Goal: Task Accomplishment & Management: Manage account settings

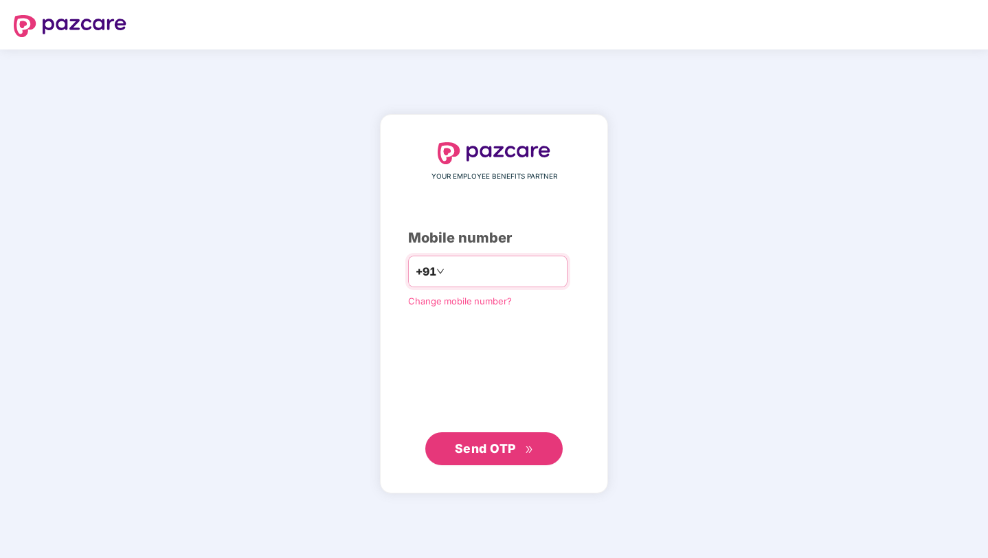
type input "**********"
click at [517, 438] on button "Send OTP" at bounding box center [493, 448] width 137 height 33
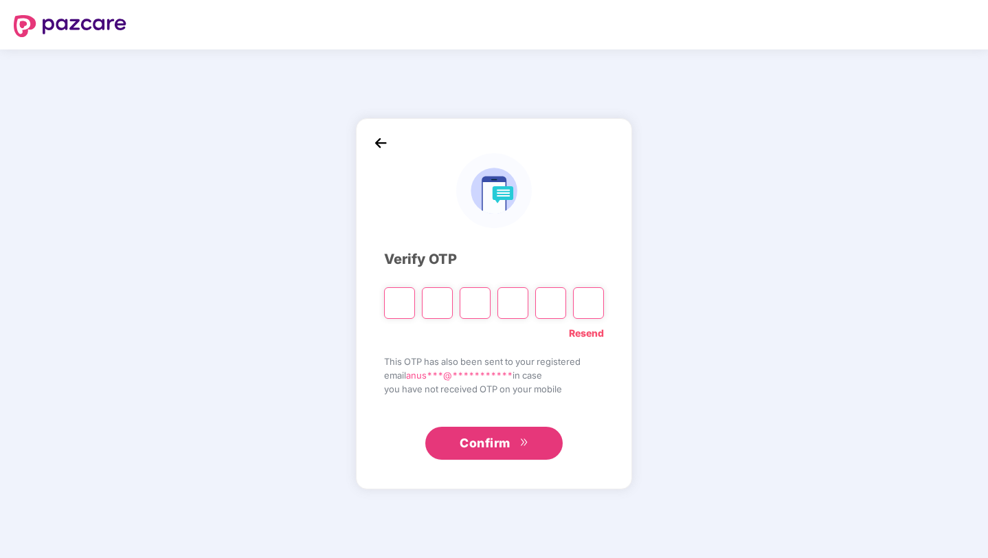
type input "*"
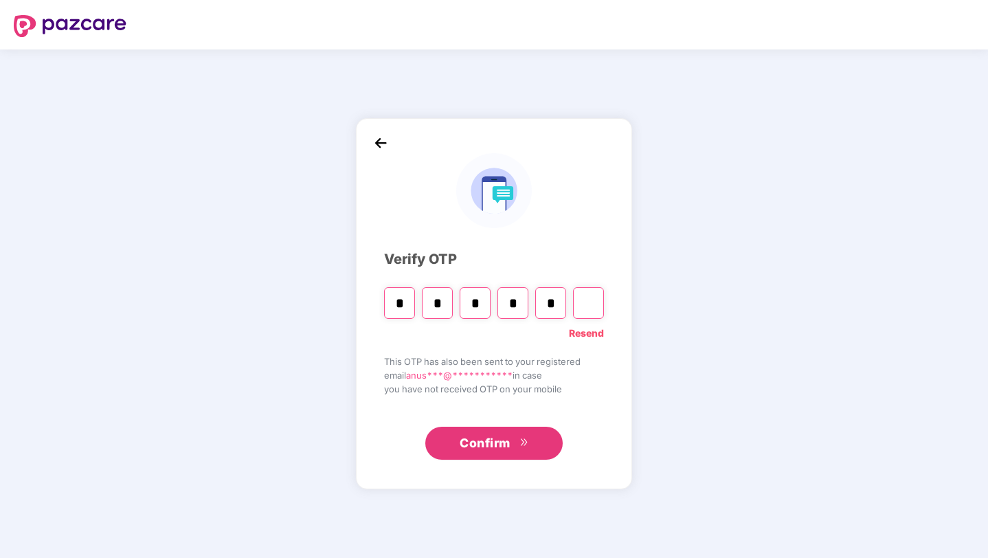
type input "*"
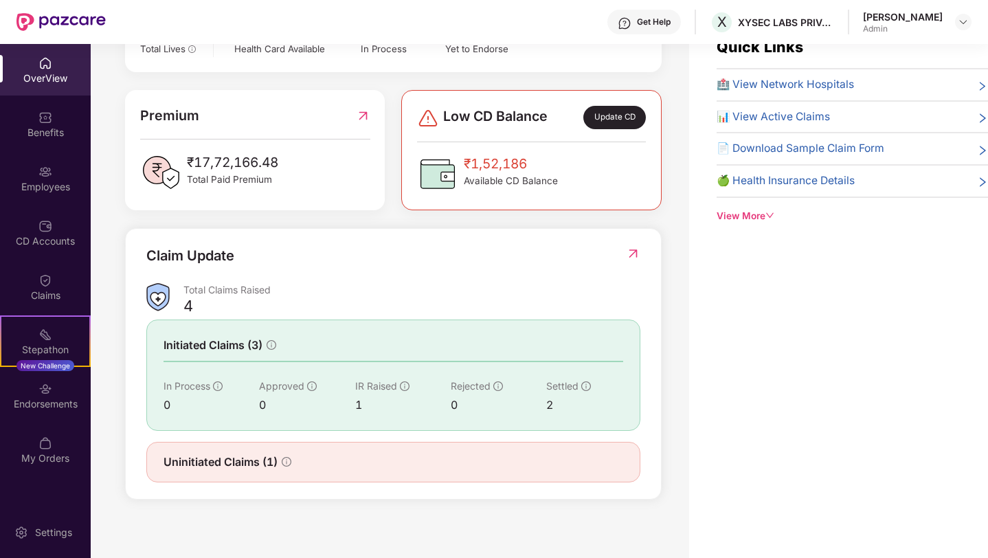
scroll to position [39, 0]
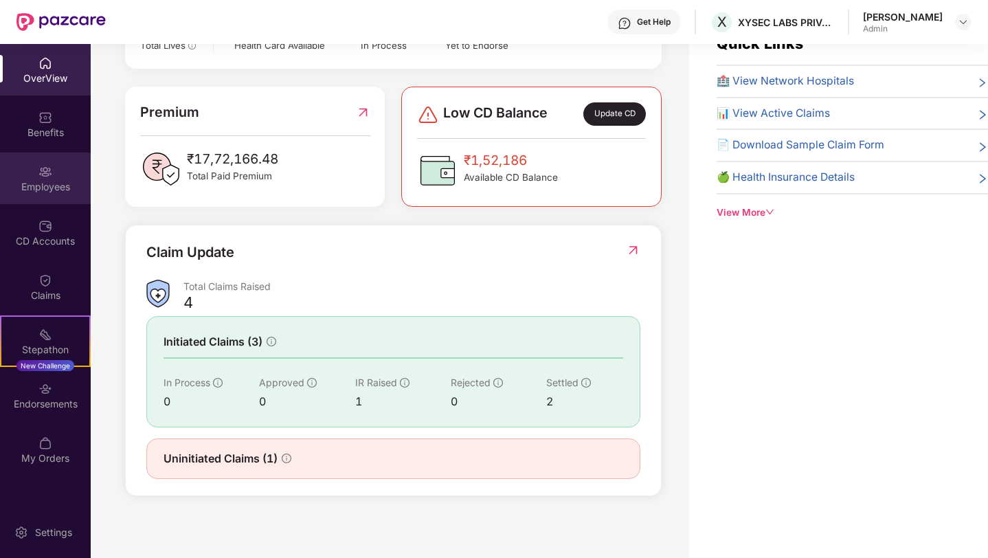
click at [55, 182] on div "Employees" at bounding box center [45, 187] width 91 height 14
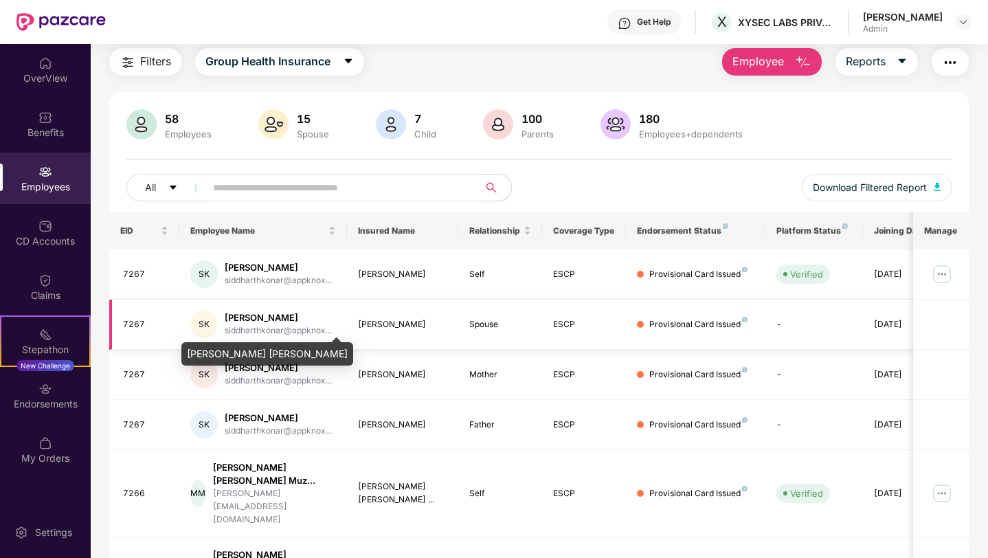
scroll to position [0, 0]
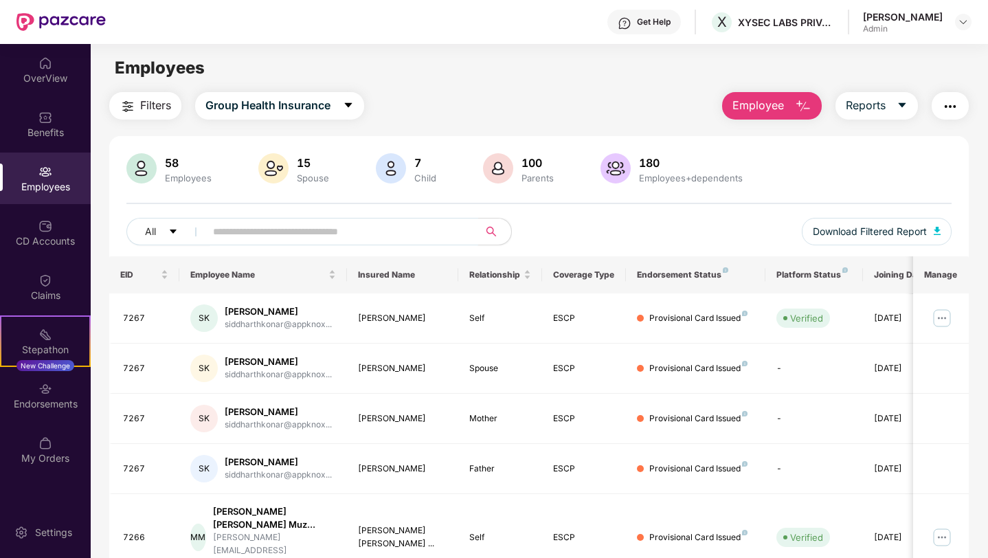
click at [255, 234] on input "text" at bounding box center [336, 231] width 247 height 21
type input "******"
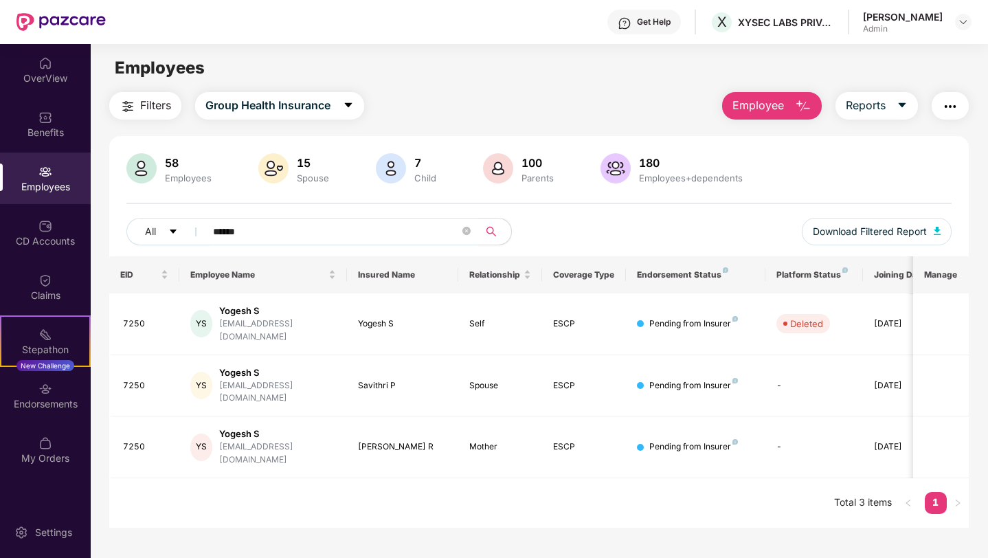
click at [345, 232] on input "******" at bounding box center [336, 231] width 247 height 21
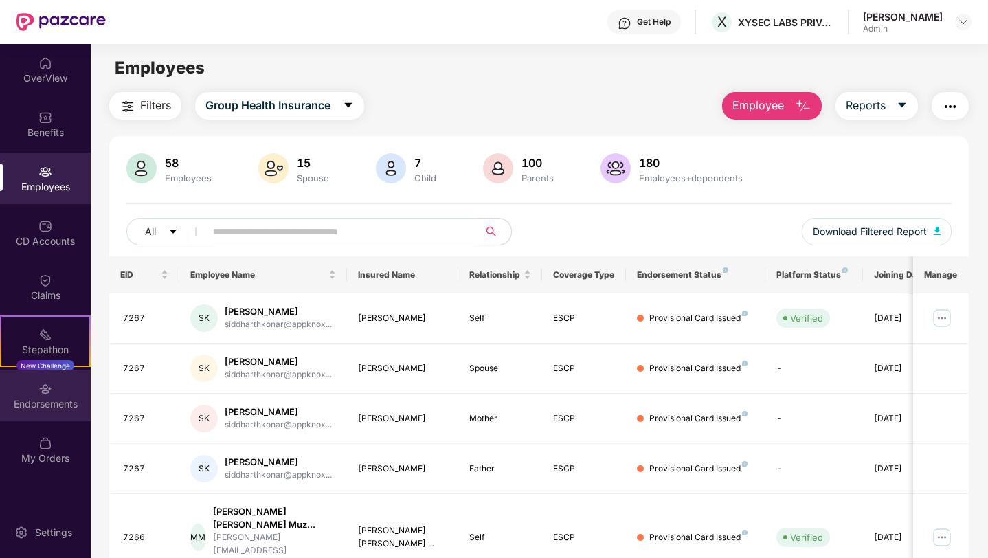
click at [45, 390] on img at bounding box center [45, 389] width 14 height 14
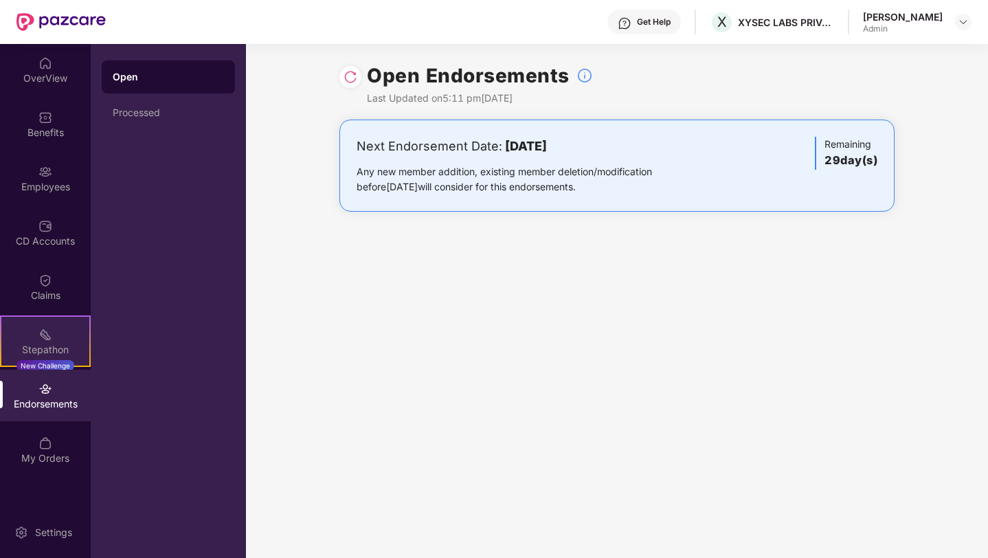
click at [58, 350] on div "Stepathon" at bounding box center [45, 350] width 88 height 14
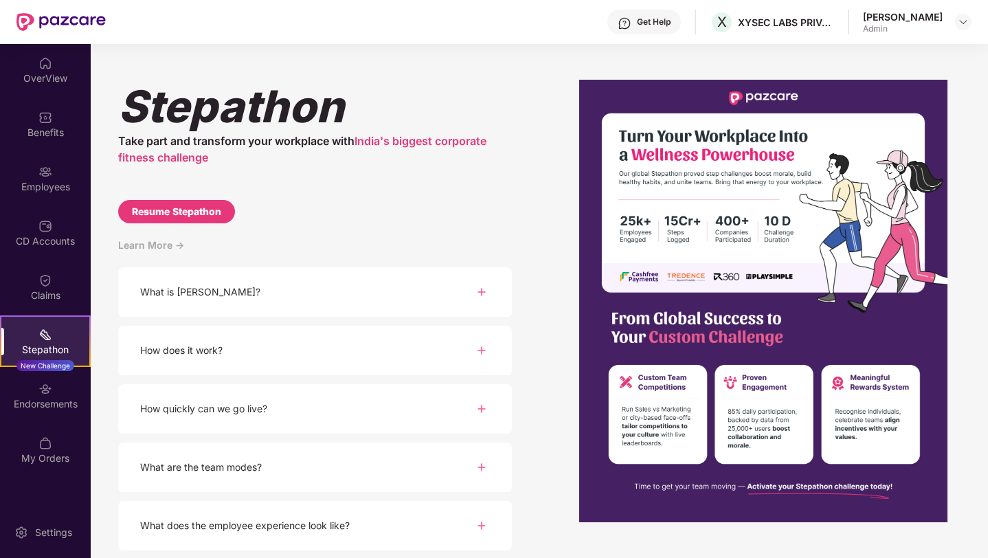
scroll to position [21, 0]
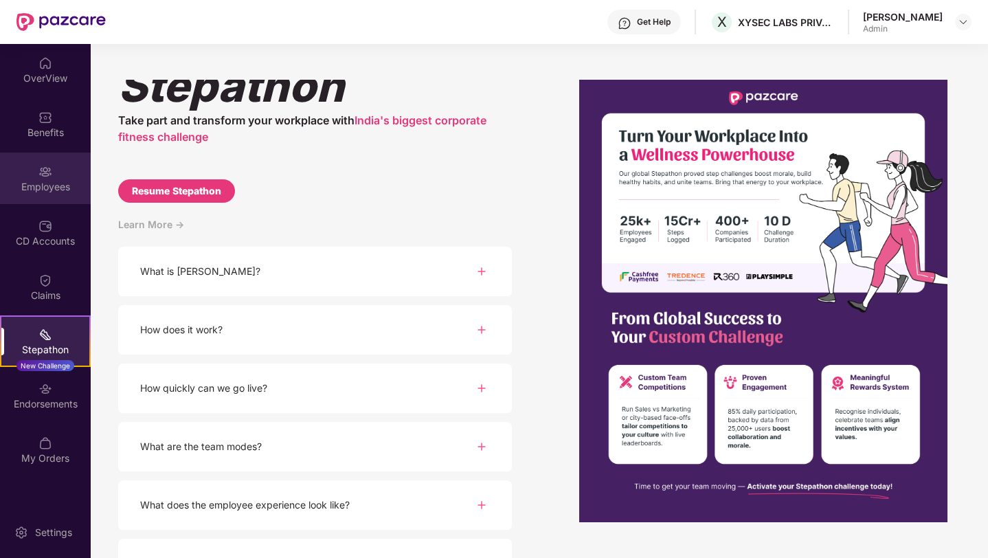
click at [52, 184] on div "Employees" at bounding box center [45, 187] width 91 height 14
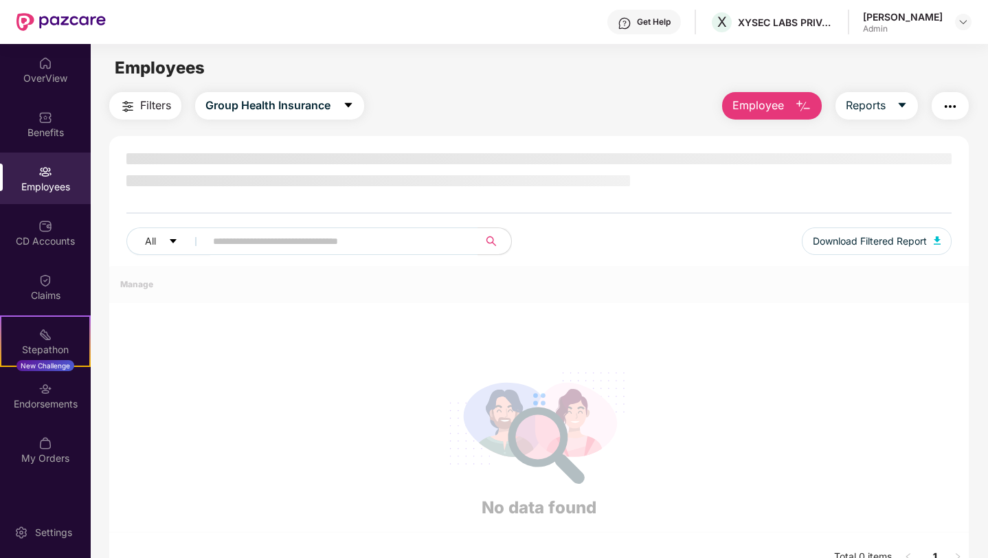
click at [784, 101] on button "Employee" at bounding box center [772, 105] width 100 height 27
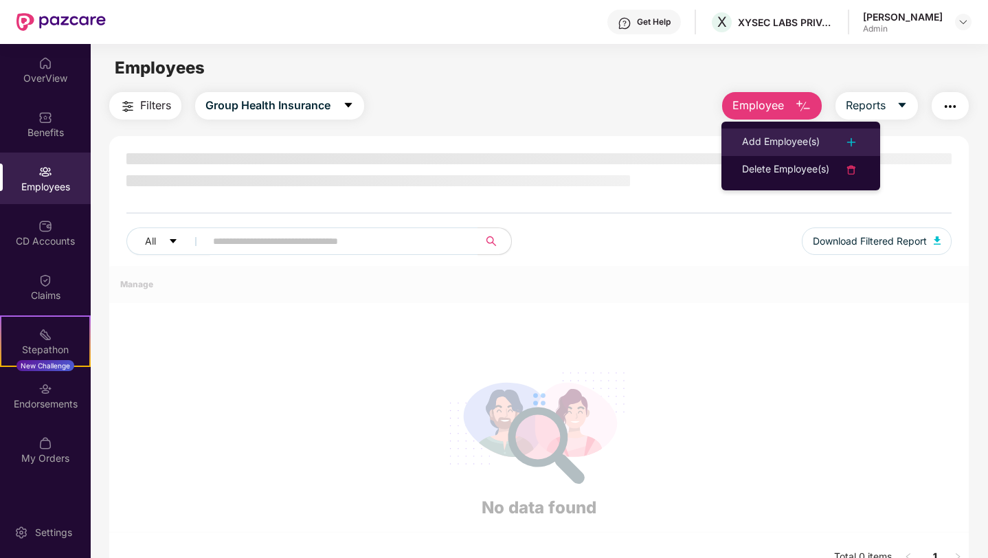
click at [782, 135] on div "Add Employee(s)" at bounding box center [781, 142] width 78 height 16
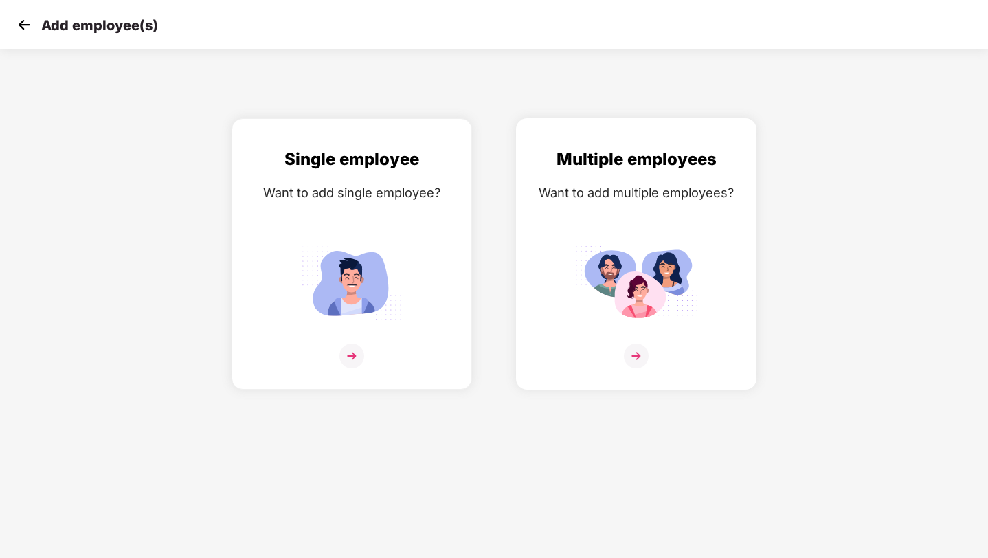
click at [589, 260] on img at bounding box center [636, 283] width 124 height 86
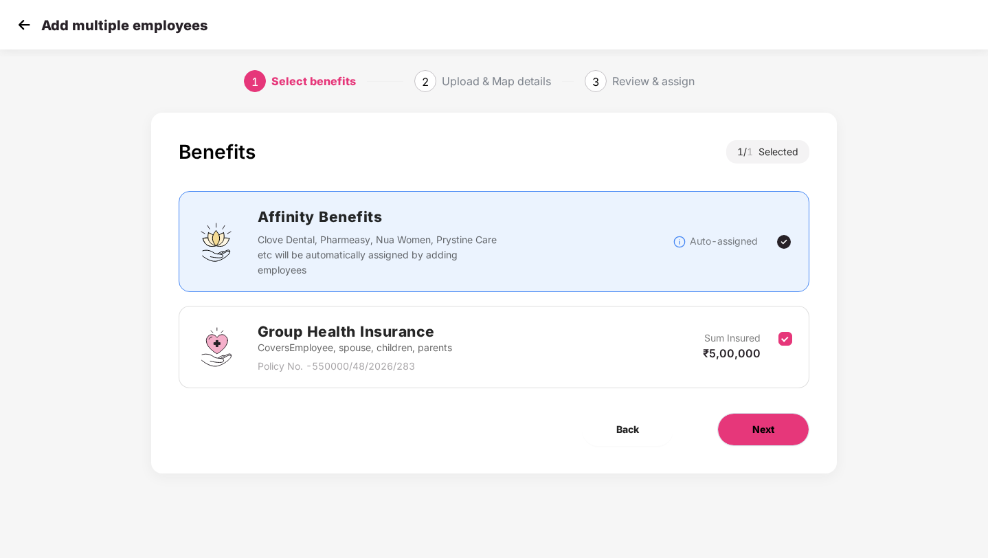
click at [793, 431] on button "Next" at bounding box center [763, 429] width 92 height 33
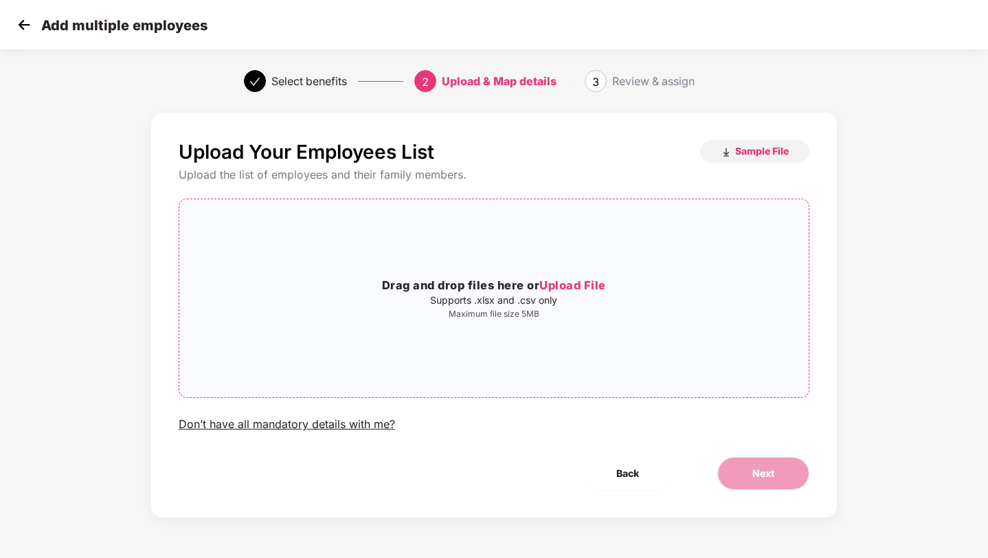
click at [561, 287] on span "Upload File" at bounding box center [572, 285] width 67 height 14
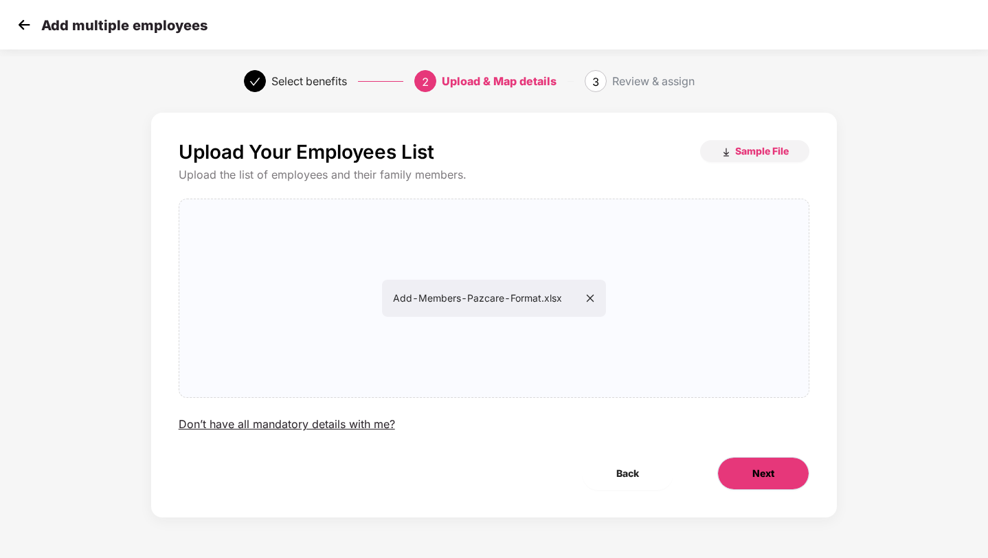
click at [767, 479] on span "Next" at bounding box center [763, 473] width 22 height 15
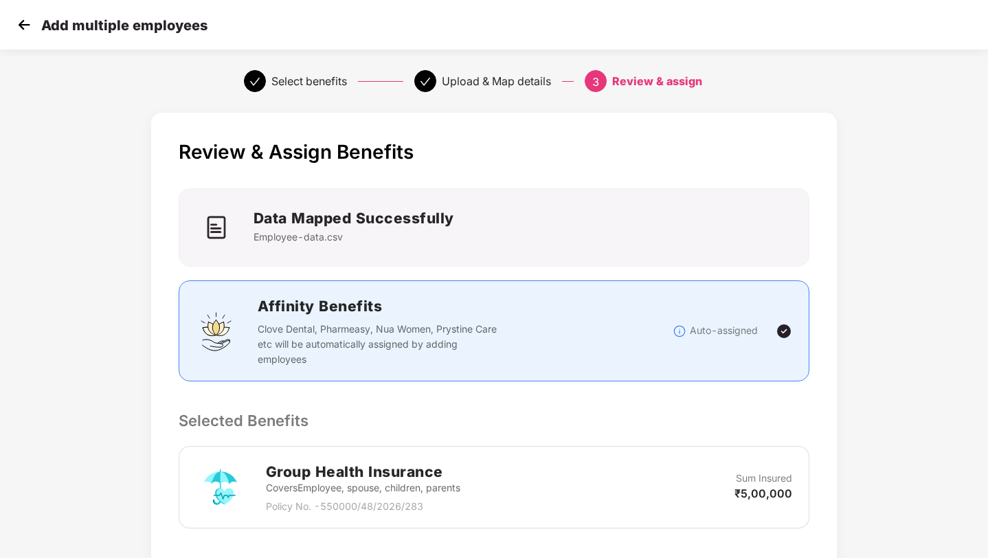
scroll to position [223, 0]
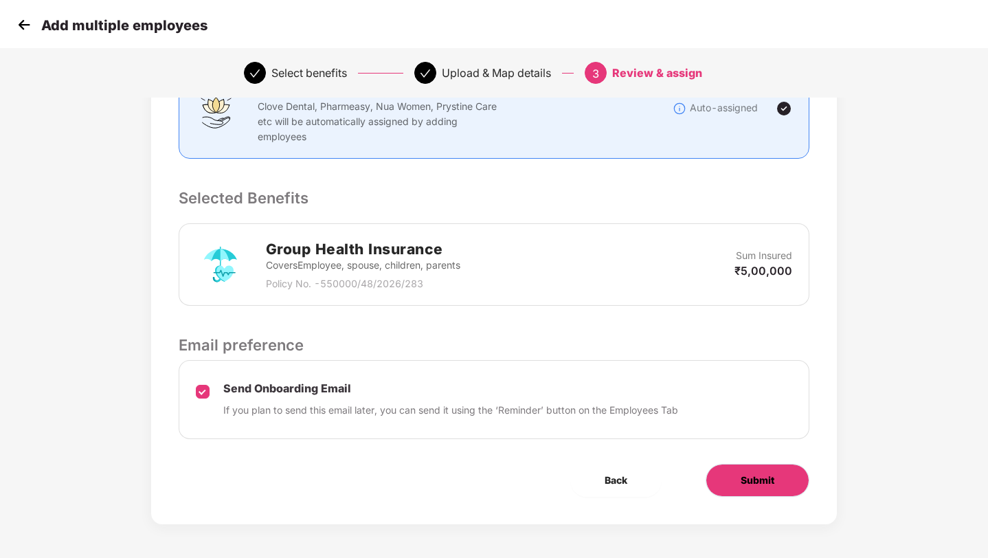
click at [765, 476] on span "Submit" at bounding box center [757, 480] width 34 height 15
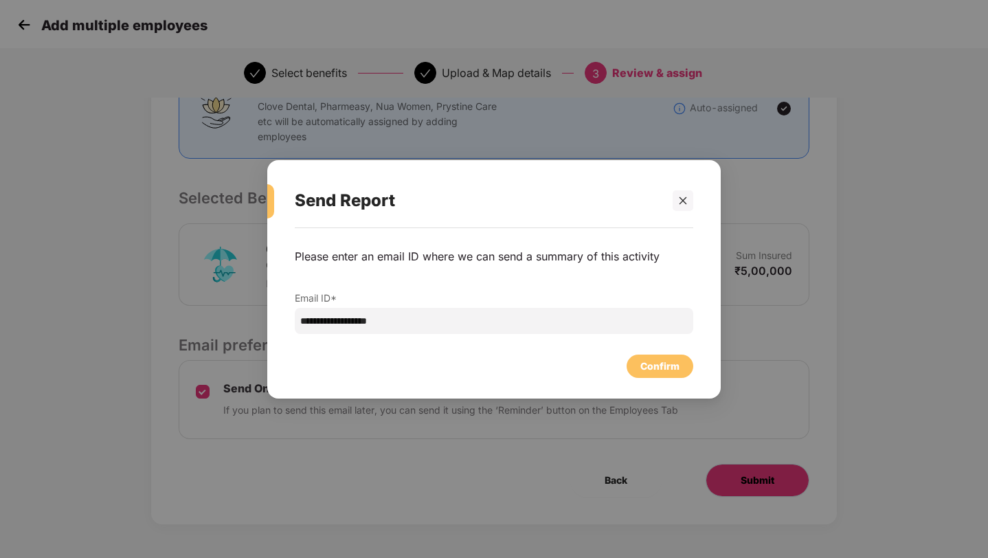
scroll to position [0, 0]
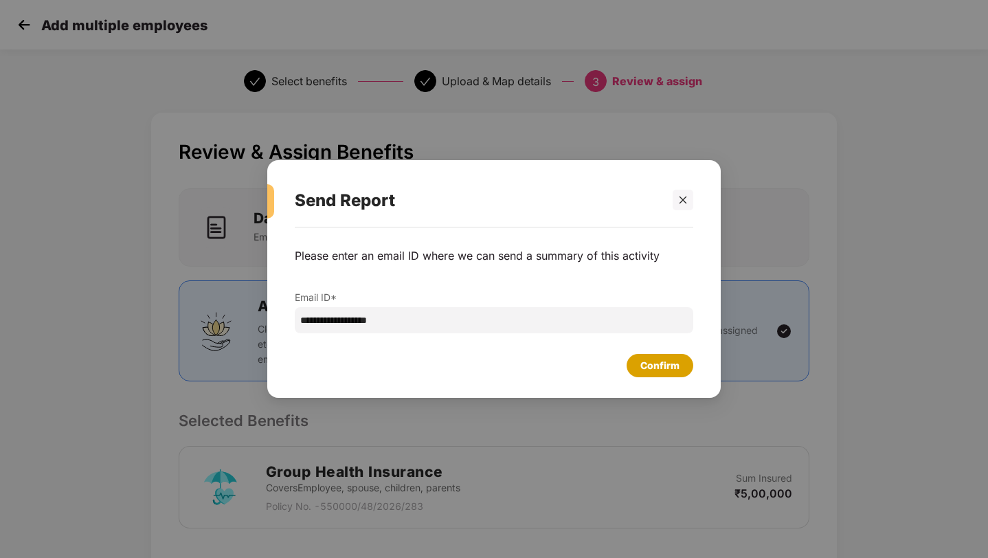
click at [677, 361] on div "Confirm" at bounding box center [659, 365] width 39 height 15
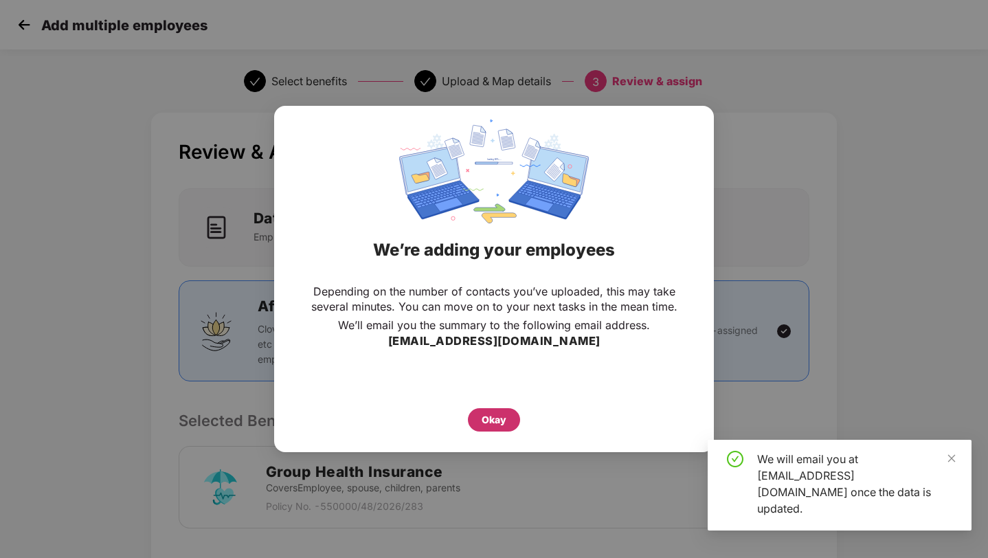
click at [506, 423] on div "Okay" at bounding box center [494, 419] width 52 height 23
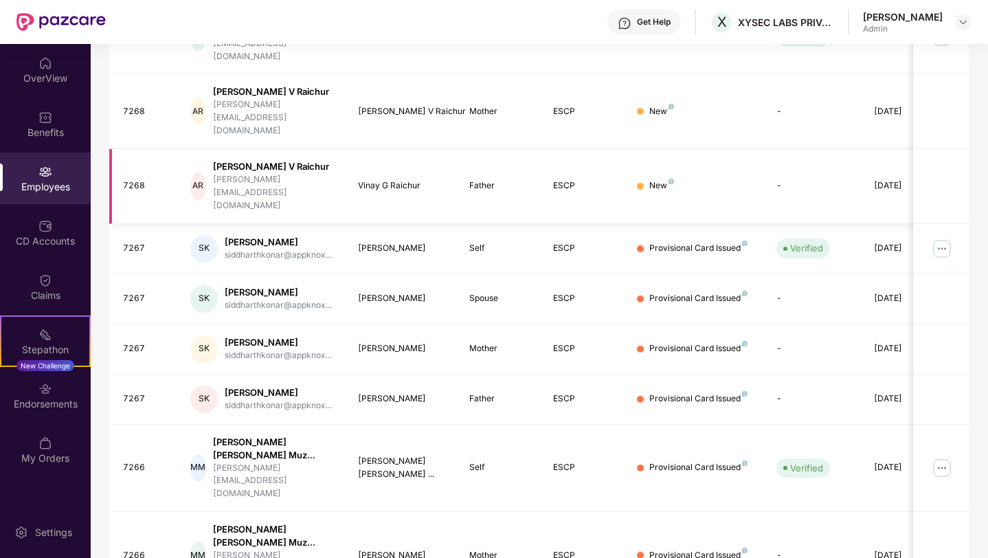
scroll to position [321, 0]
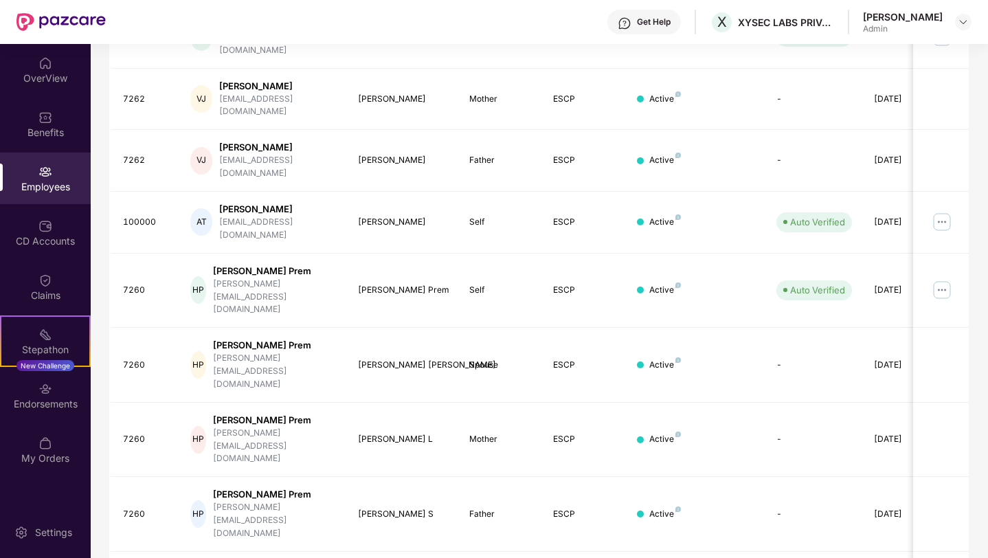
scroll to position [0, 0]
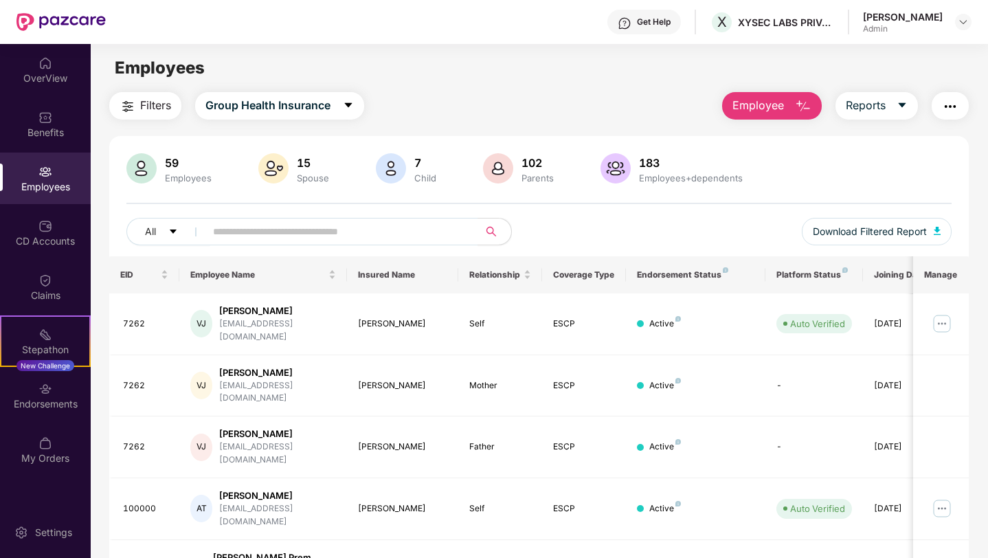
click at [951, 108] on img "button" at bounding box center [950, 106] width 16 height 16
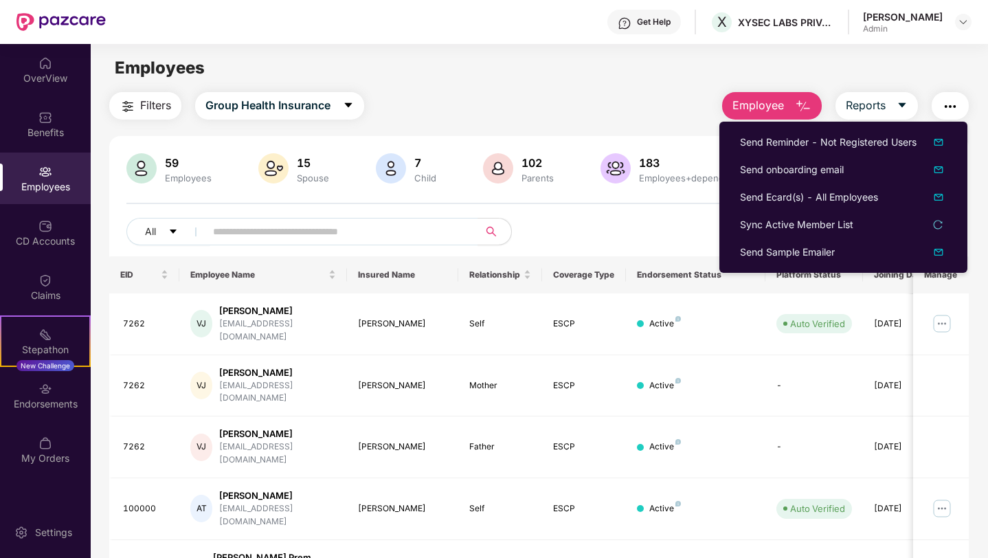
click at [152, 113] on span "Filters" at bounding box center [155, 105] width 31 height 17
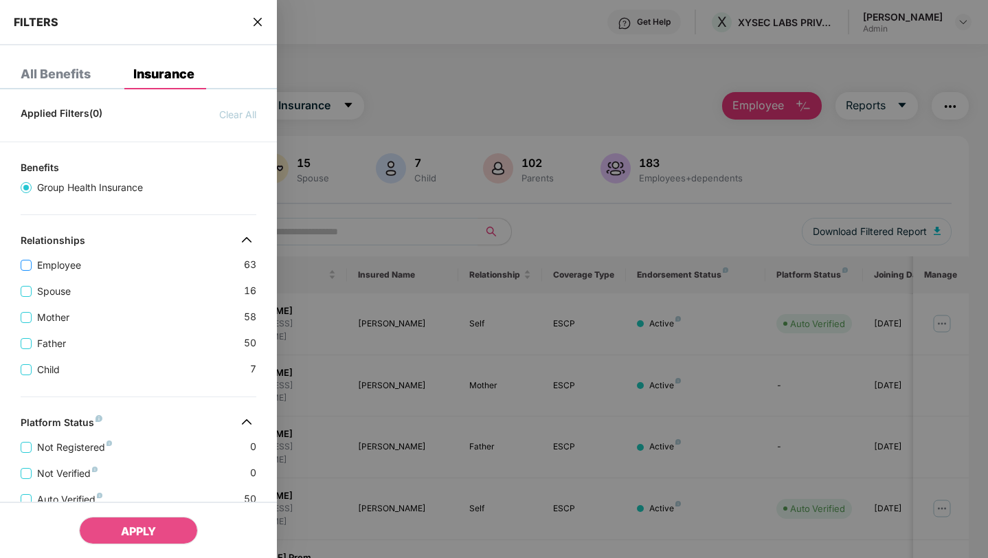
click at [73, 265] on span "Employee" at bounding box center [59, 265] width 55 height 15
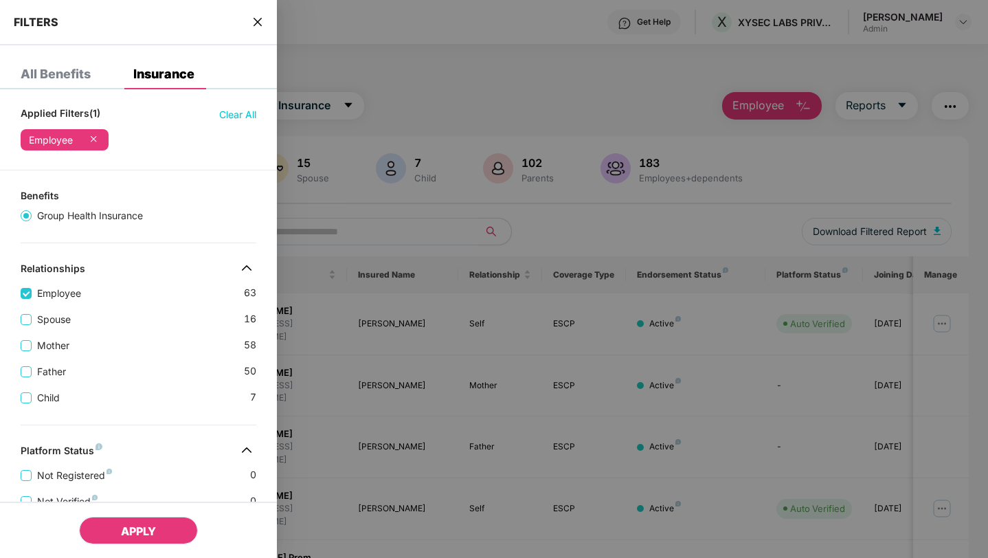
click at [160, 528] on button "APPLY" at bounding box center [138, 530] width 119 height 27
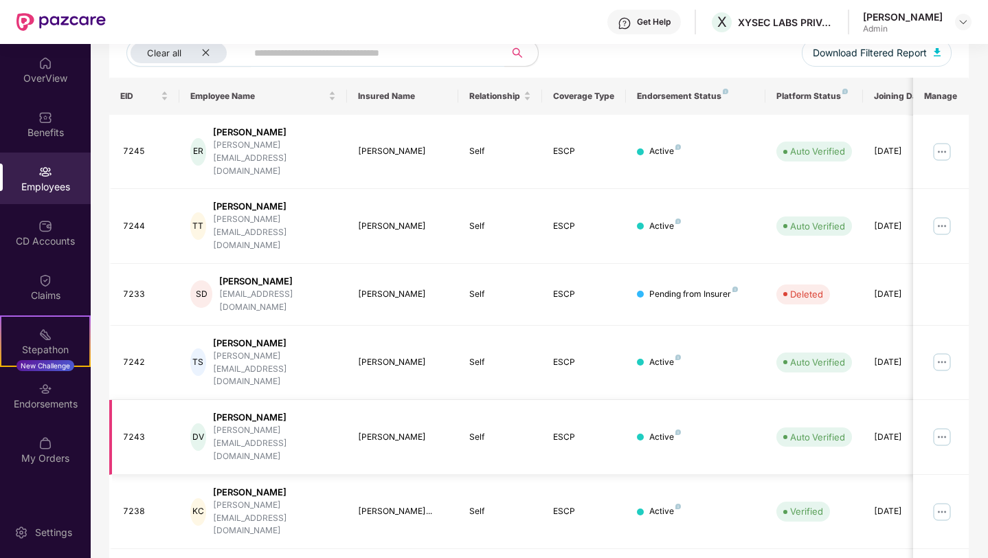
scroll to position [178, 0]
click at [332, 98] on div "Employee Name" at bounding box center [263, 96] width 146 height 13
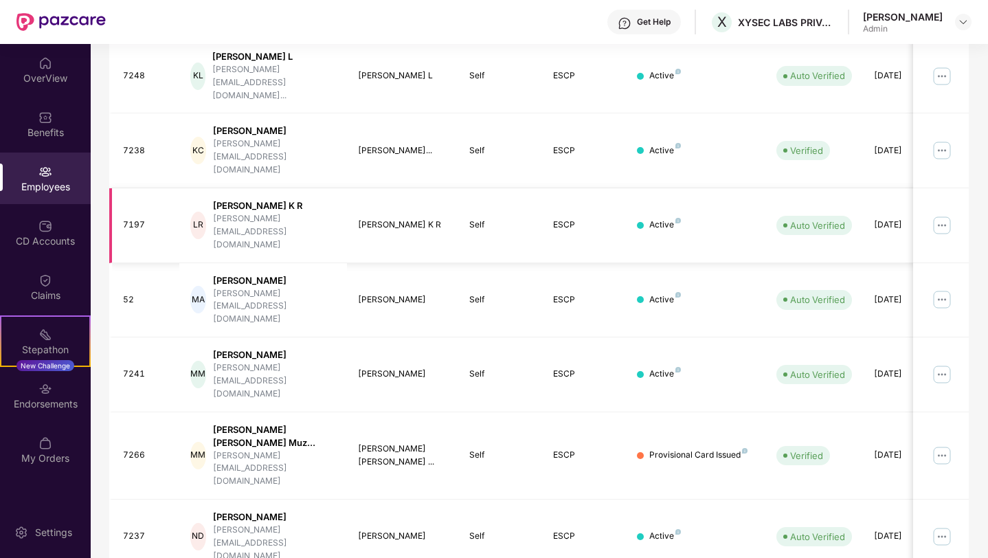
scroll to position [298, 0]
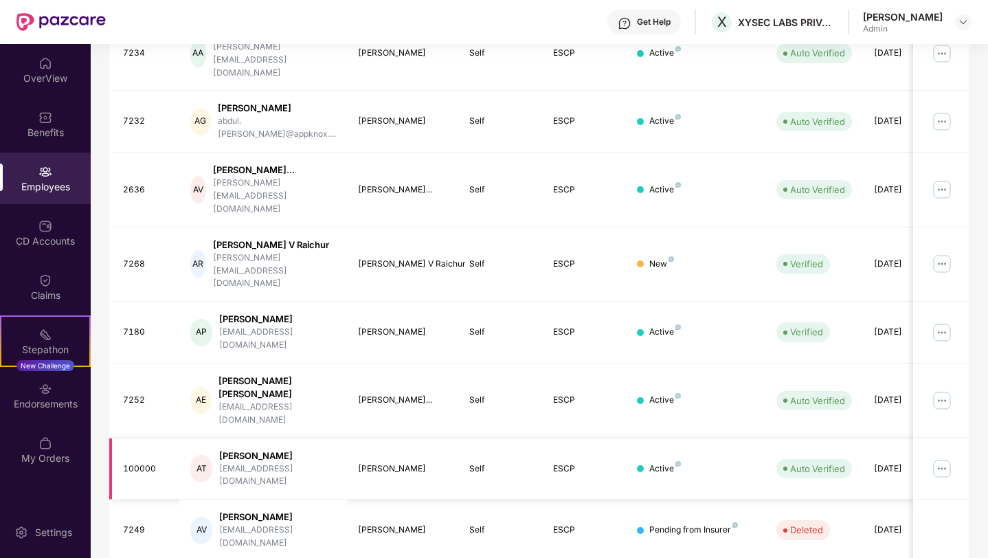
scroll to position [286, 0]
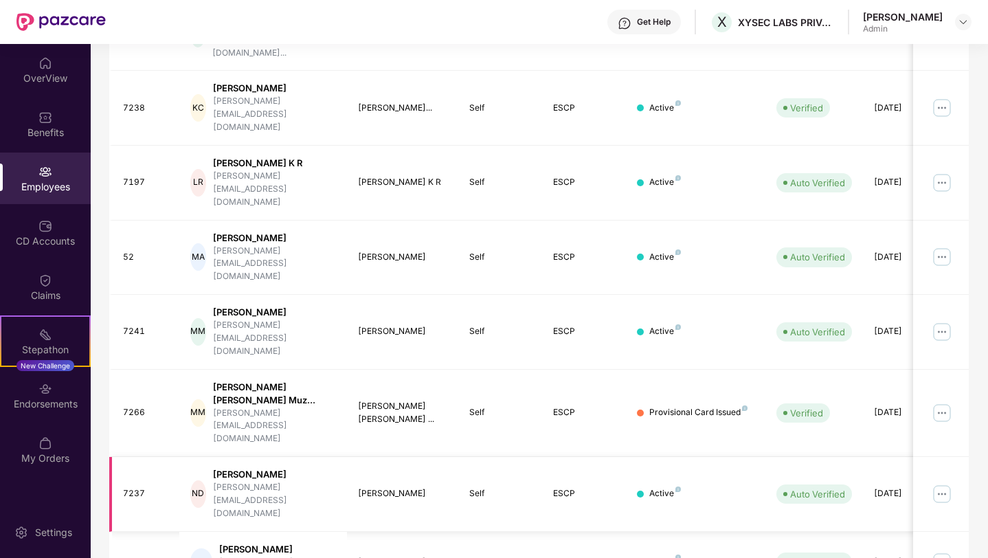
scroll to position [298, 0]
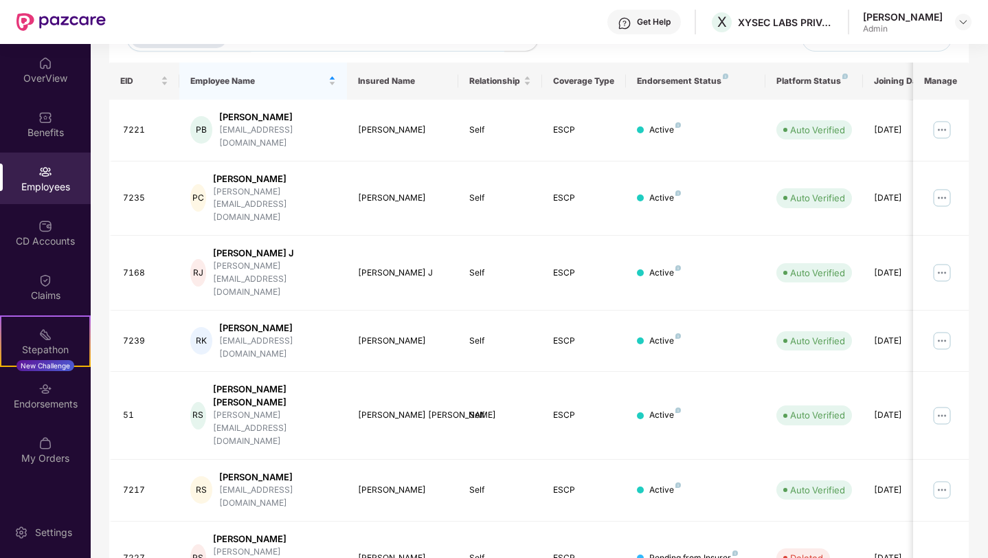
scroll to position [286, 0]
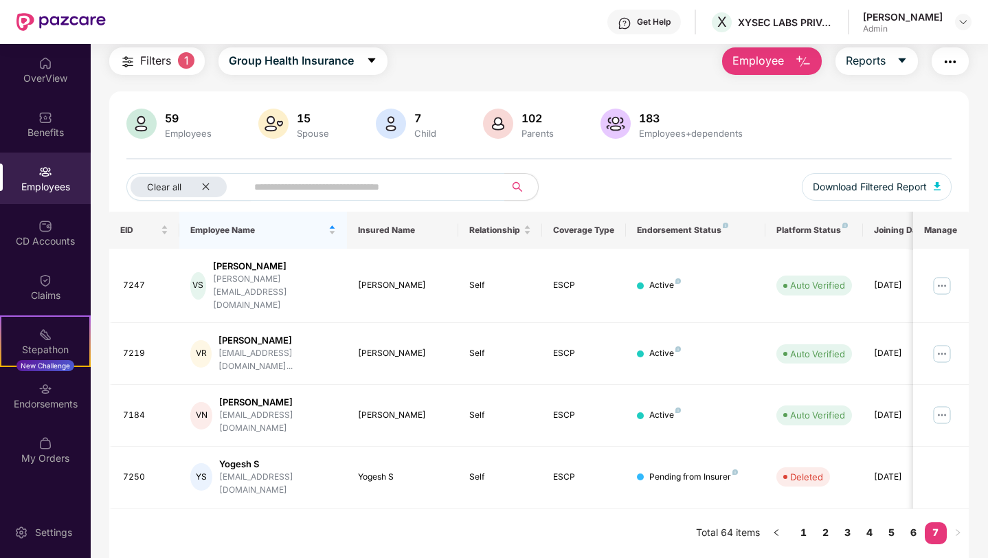
scroll to position [44, 0]
